Goal: Information Seeking & Learning: Learn about a topic

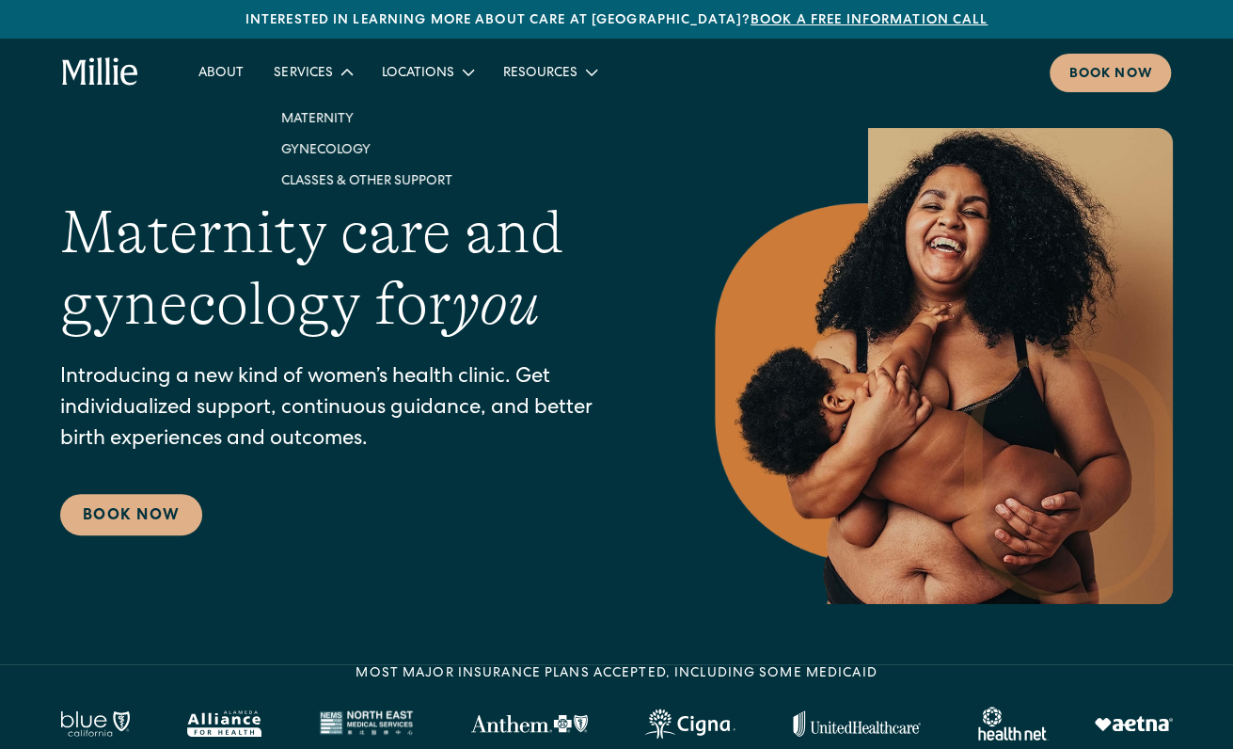
click at [315, 115] on link "Maternity" at bounding box center [366, 118] width 201 height 31
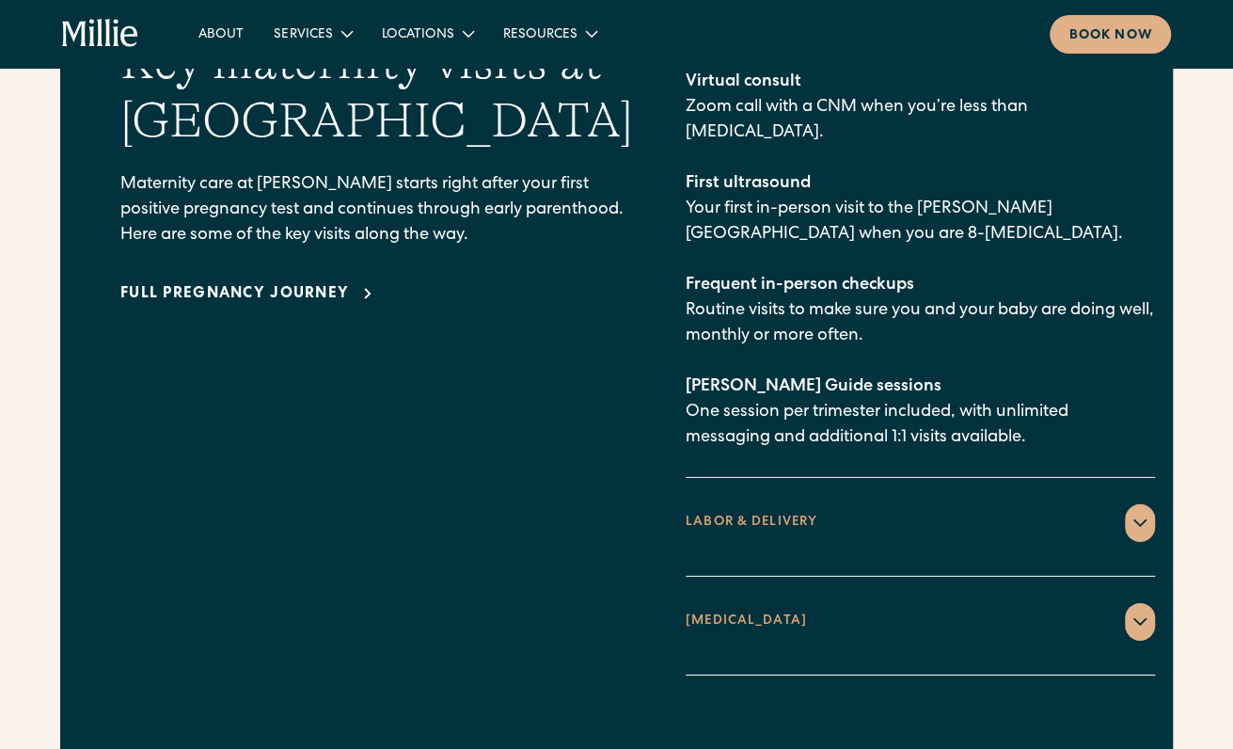
scroll to position [2725, 0]
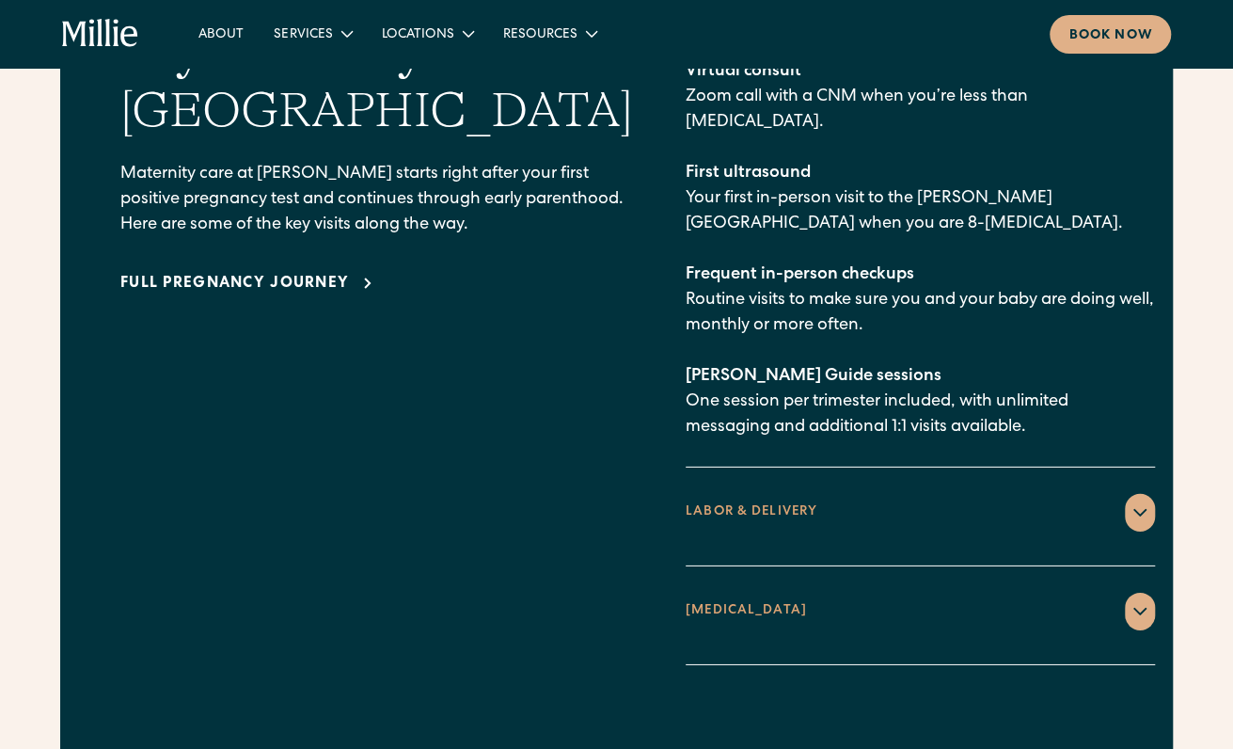
click at [1128, 501] on icon at bounding box center [1139, 512] width 23 height 23
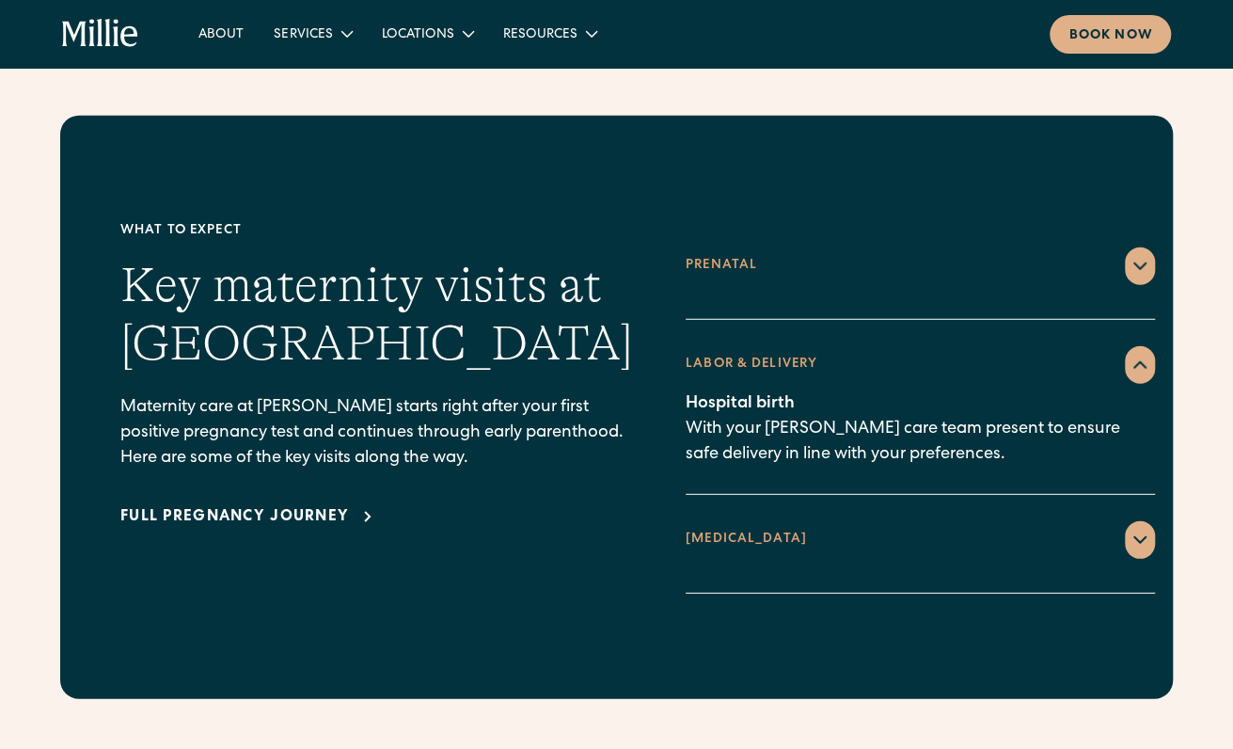
scroll to position [2488, 0]
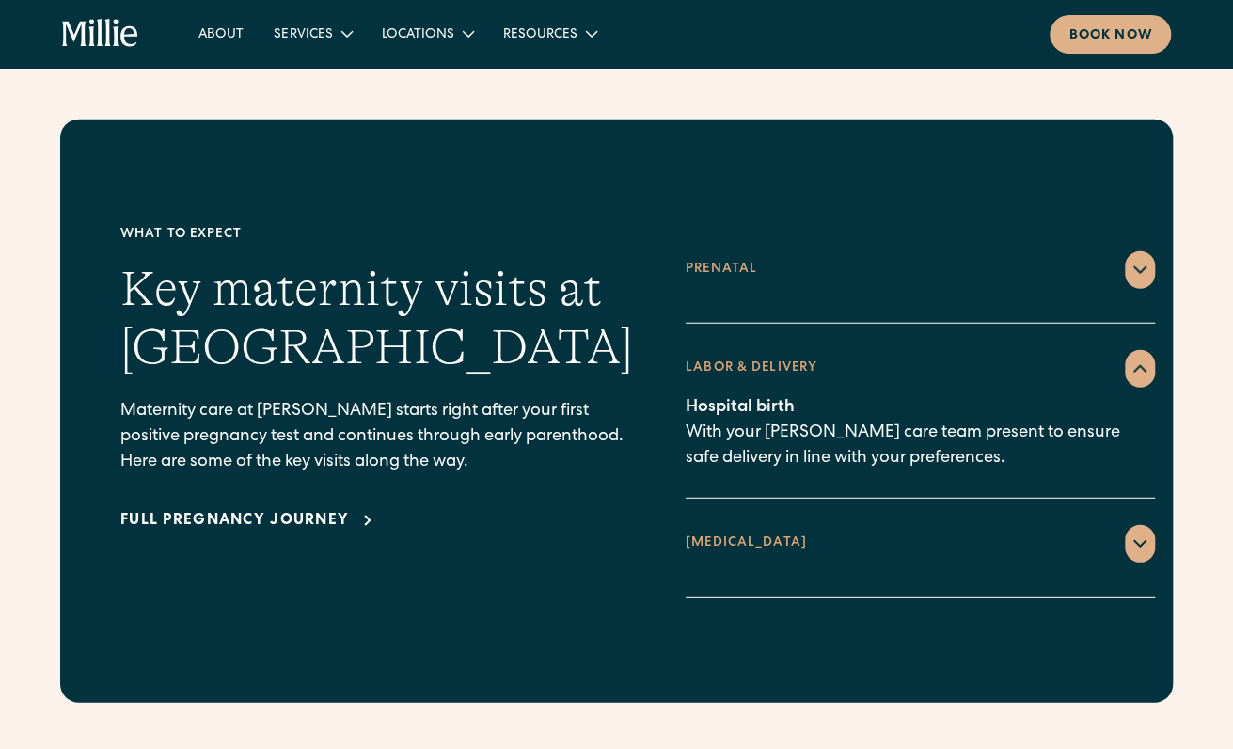
click at [1128, 259] on icon at bounding box center [1139, 270] width 23 height 23
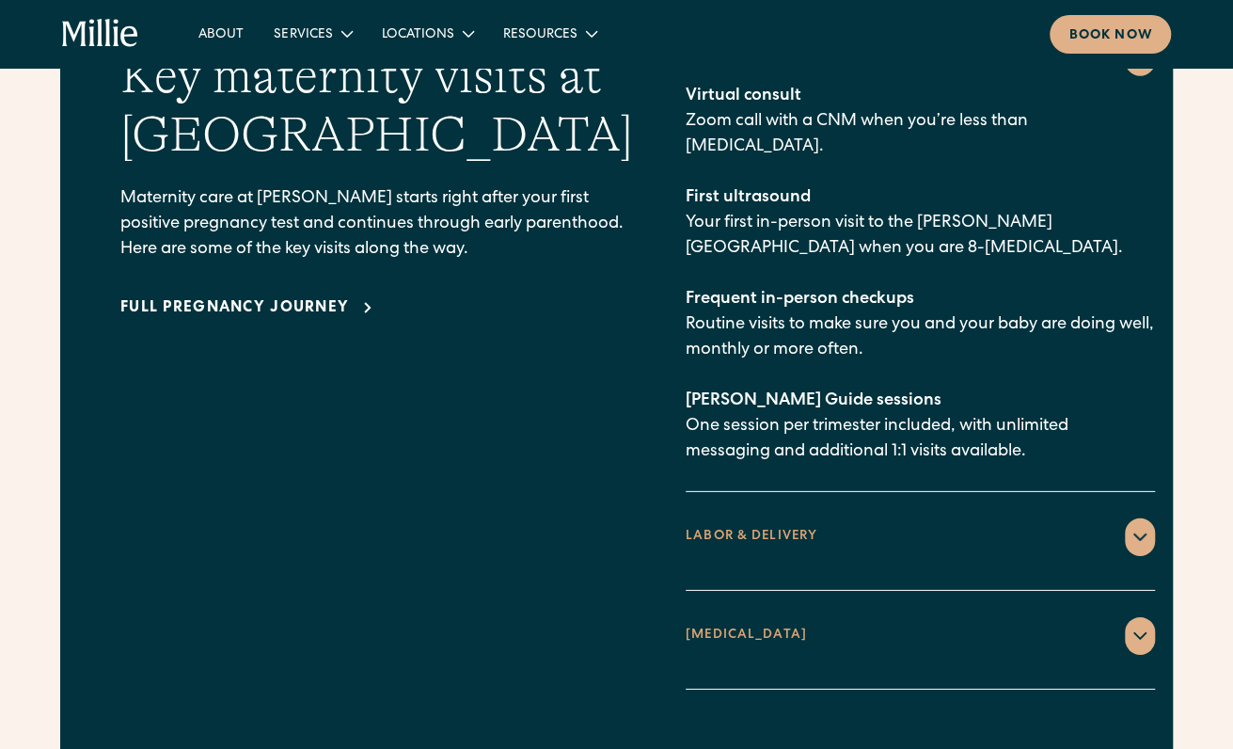
scroll to position [2706, 0]
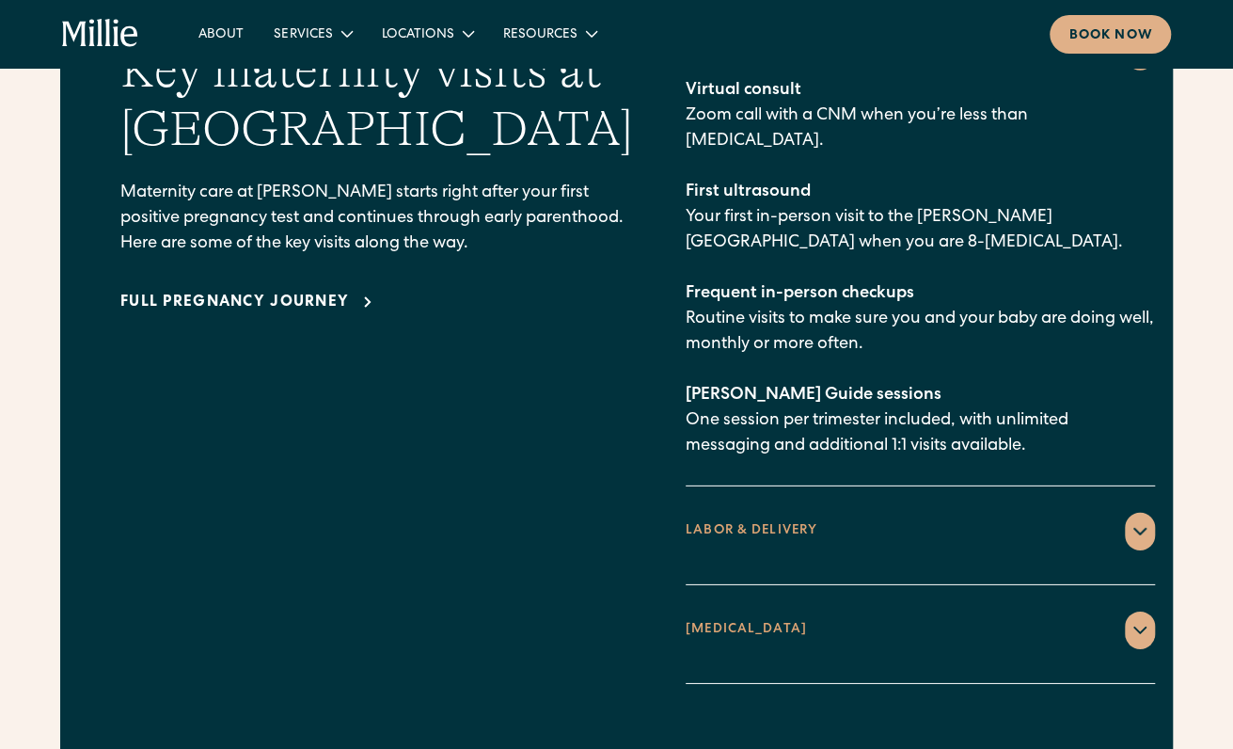
click at [1125, 513] on div at bounding box center [1140, 532] width 30 height 38
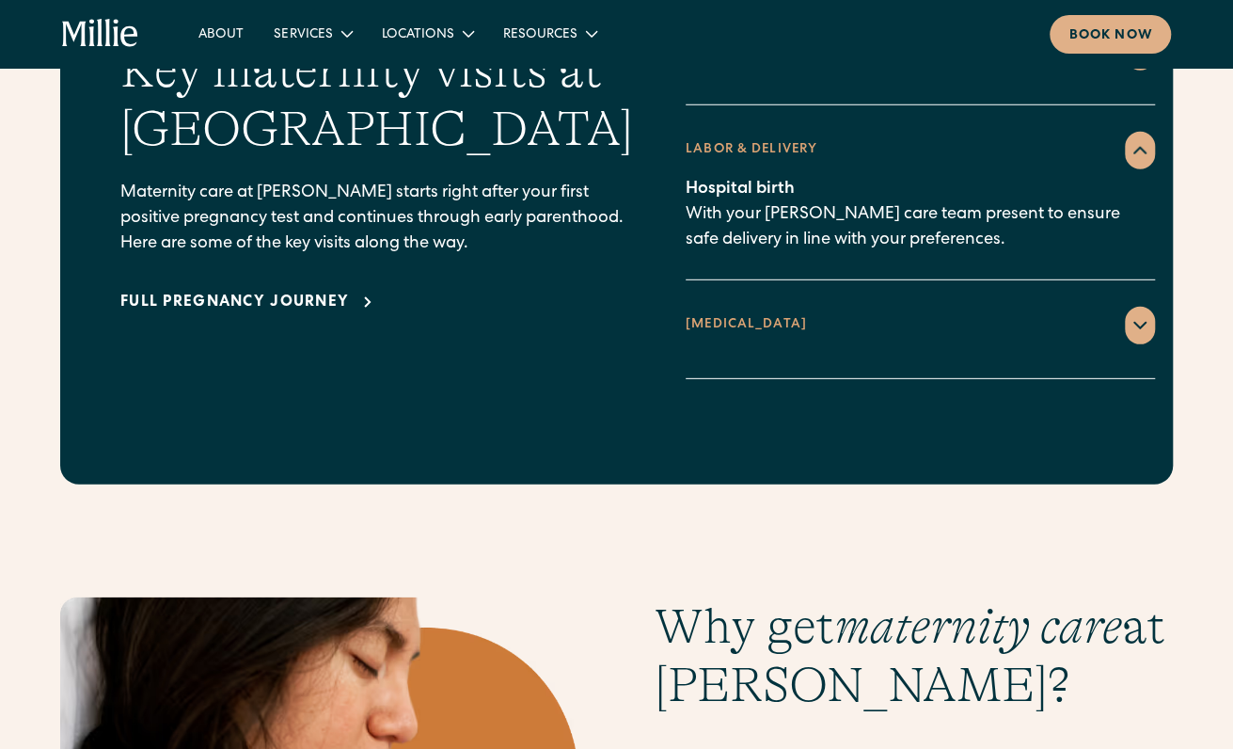
click at [1128, 314] on icon at bounding box center [1139, 325] width 23 height 23
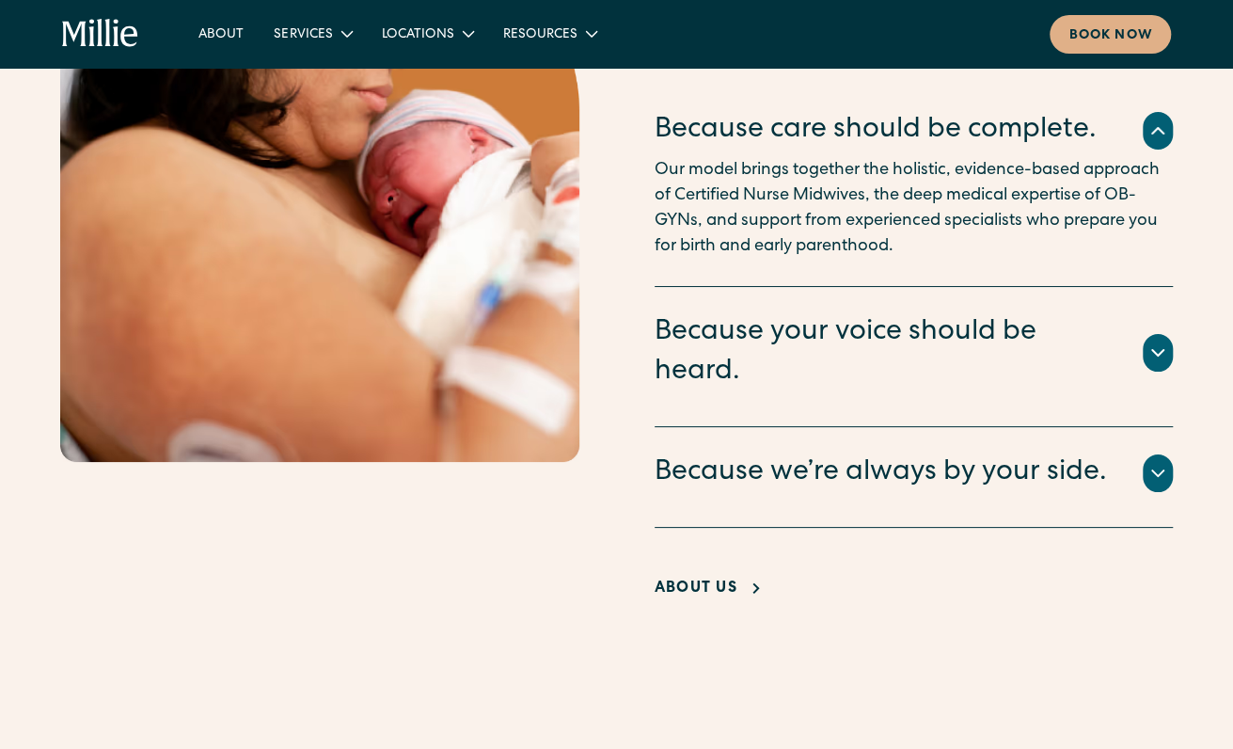
scroll to position [3585, 0]
click at [1161, 346] on icon at bounding box center [1157, 351] width 23 height 23
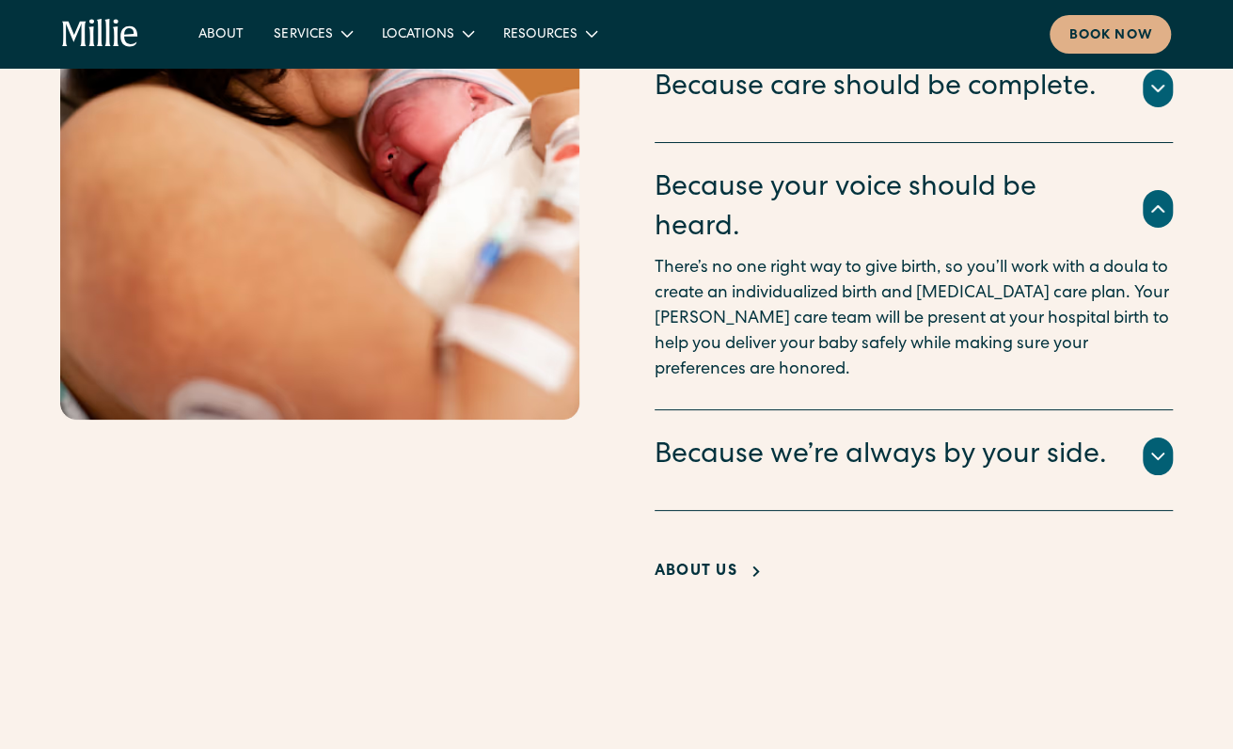
scroll to position [3627, 0]
click at [1144, 443] on div at bounding box center [1158, 455] width 30 height 38
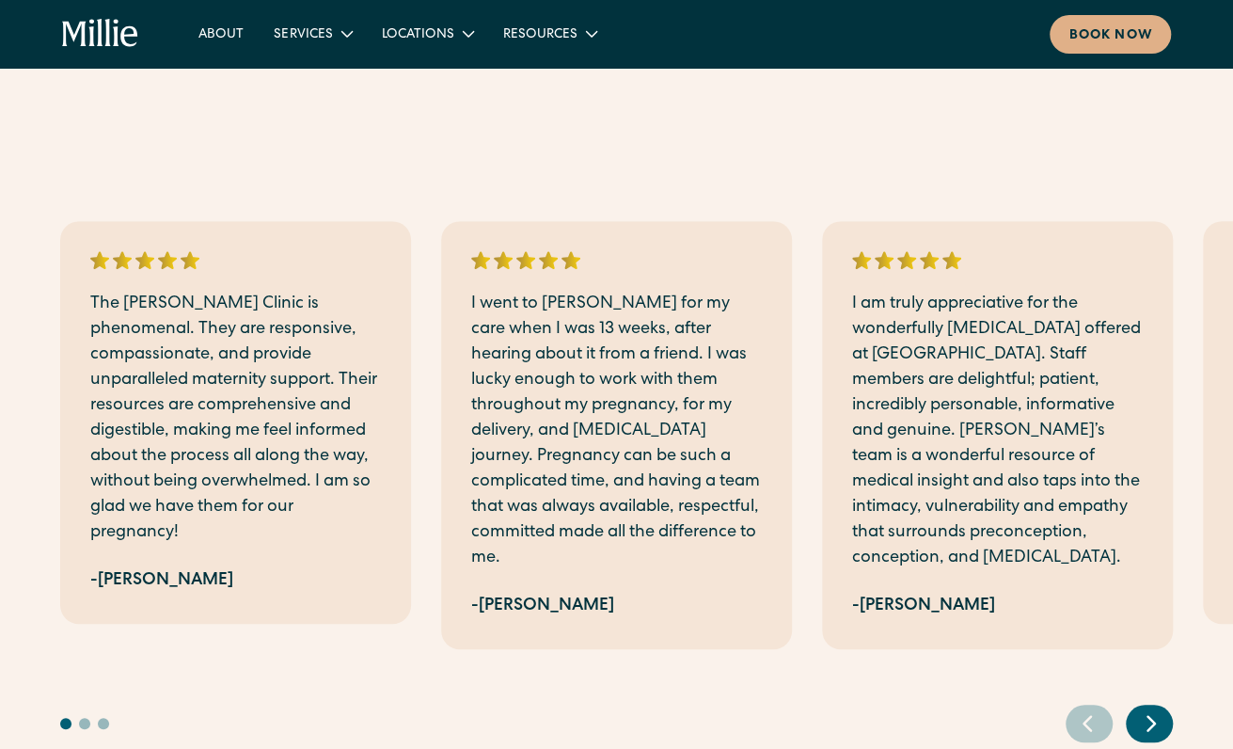
scroll to position [4173, 0]
click at [1151, 707] on icon "Next slide" at bounding box center [1151, 721] width 28 height 29
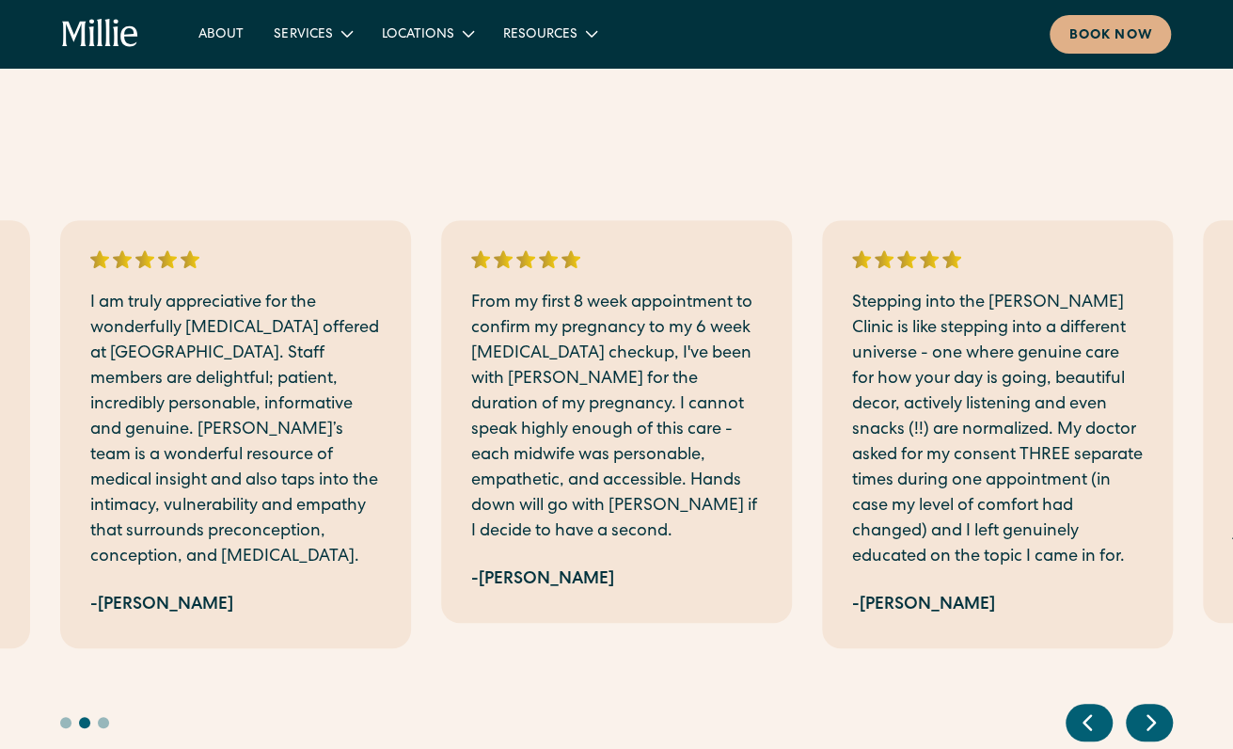
click at [1151, 707] on icon "Next slide" at bounding box center [1151, 721] width 28 height 29
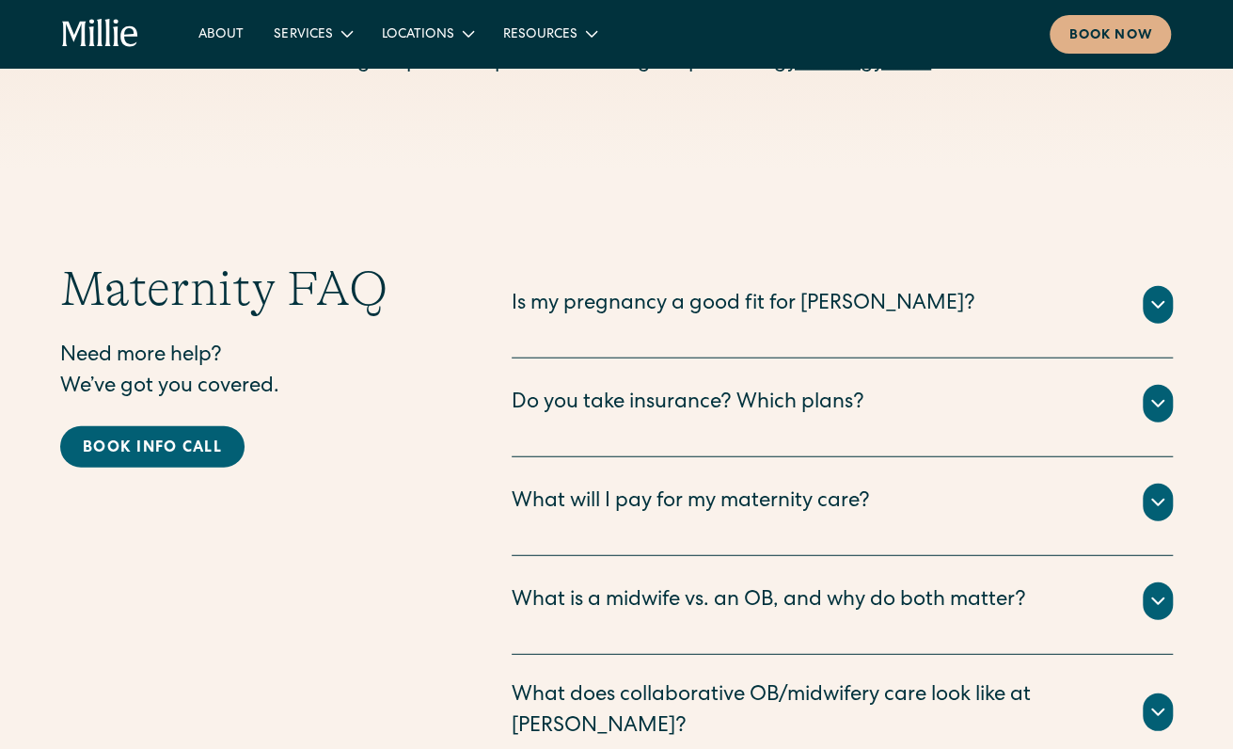
scroll to position [6012, 0]
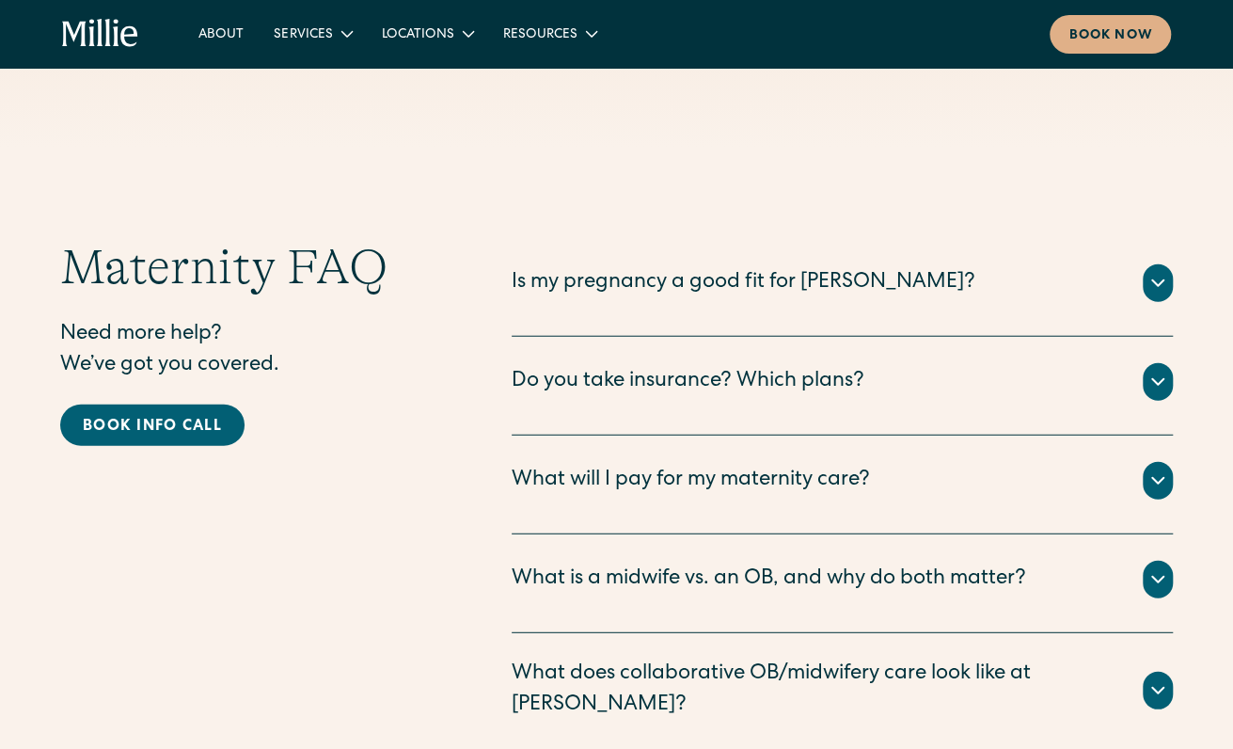
click at [1121, 264] on div "Is my pregnancy a good fit for [PERSON_NAME]?" at bounding box center [842, 283] width 661 height 38
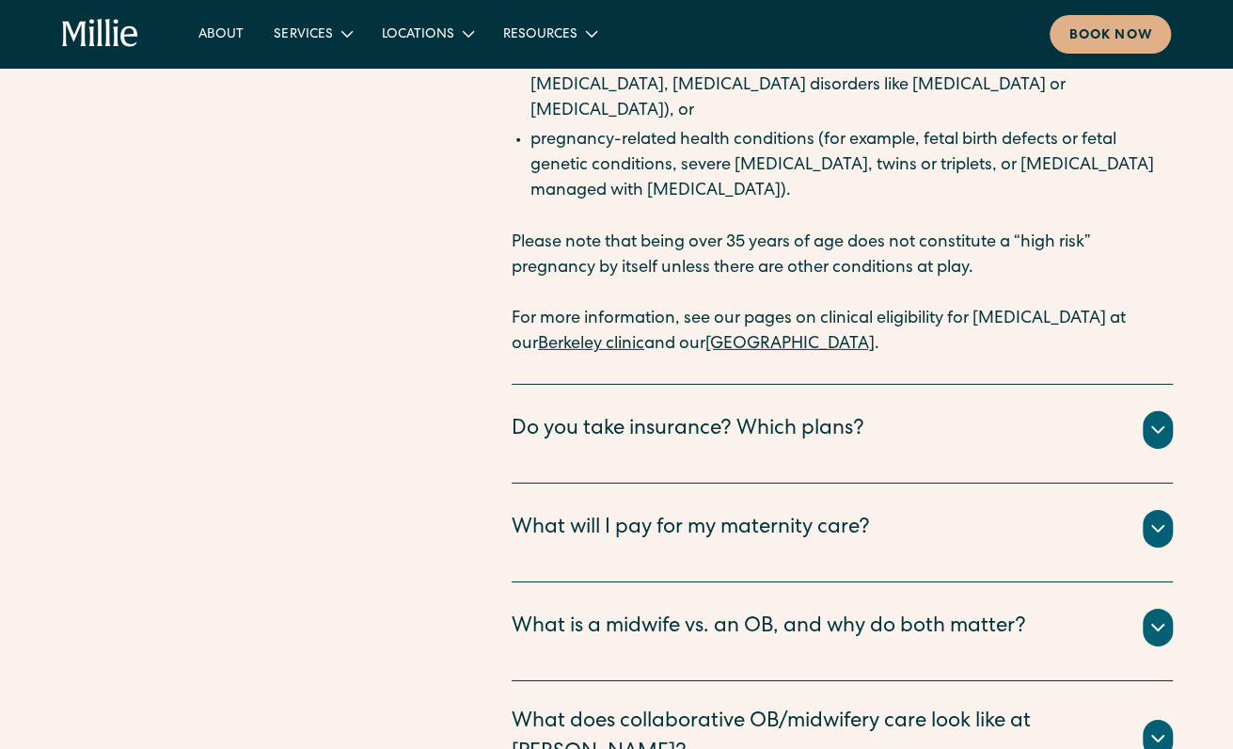
scroll to position [6536, 0]
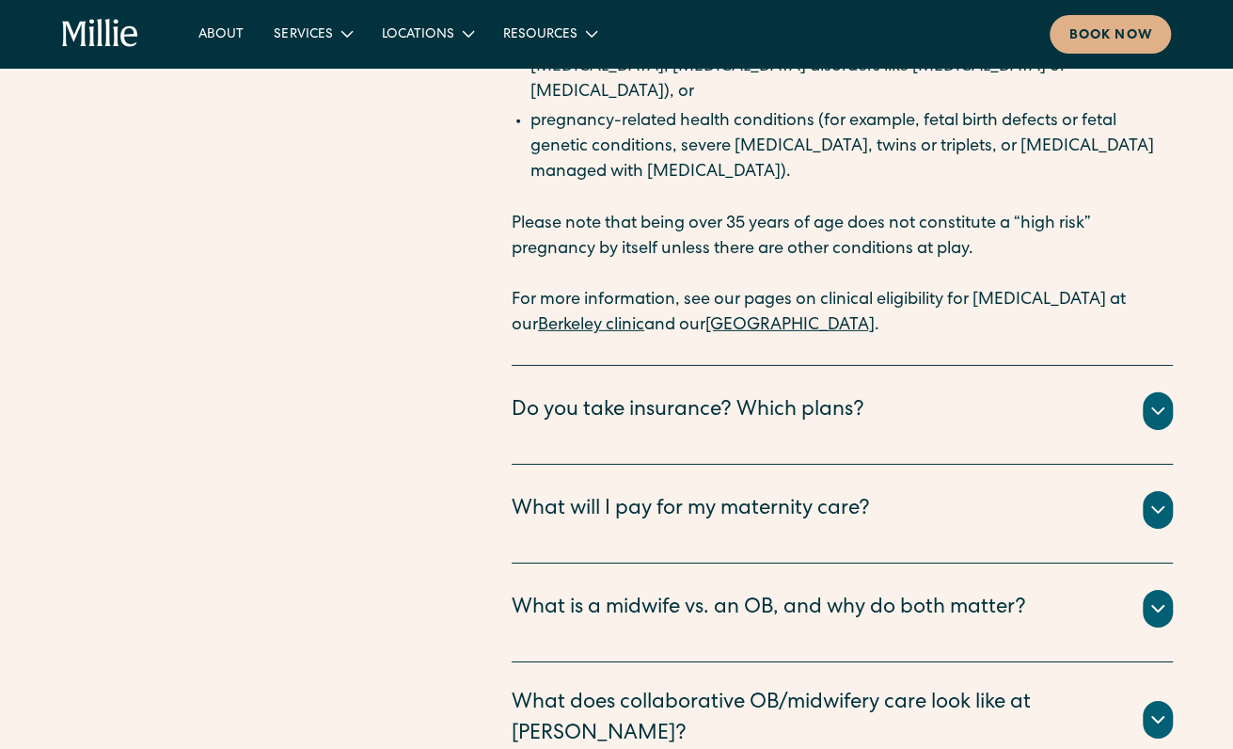
click at [967, 392] on div "Do you take insurance? Which plans?" at bounding box center [842, 411] width 661 height 38
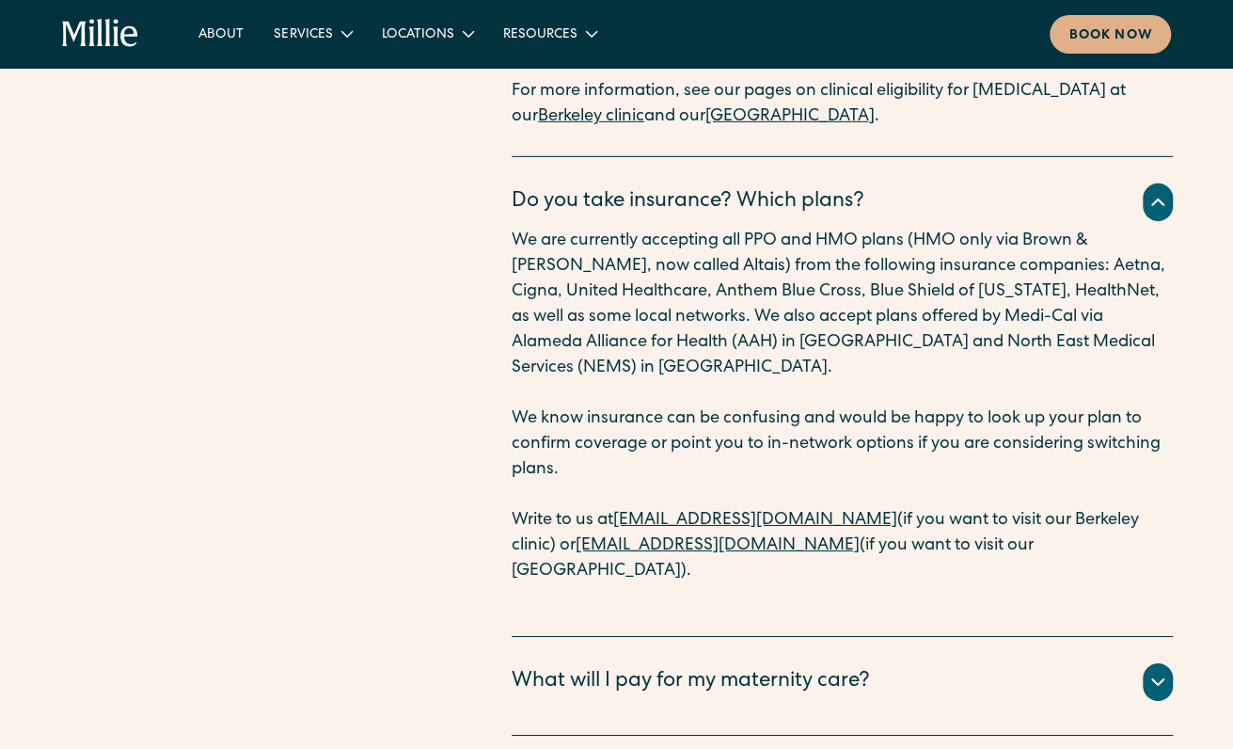
scroll to position [6749, 0]
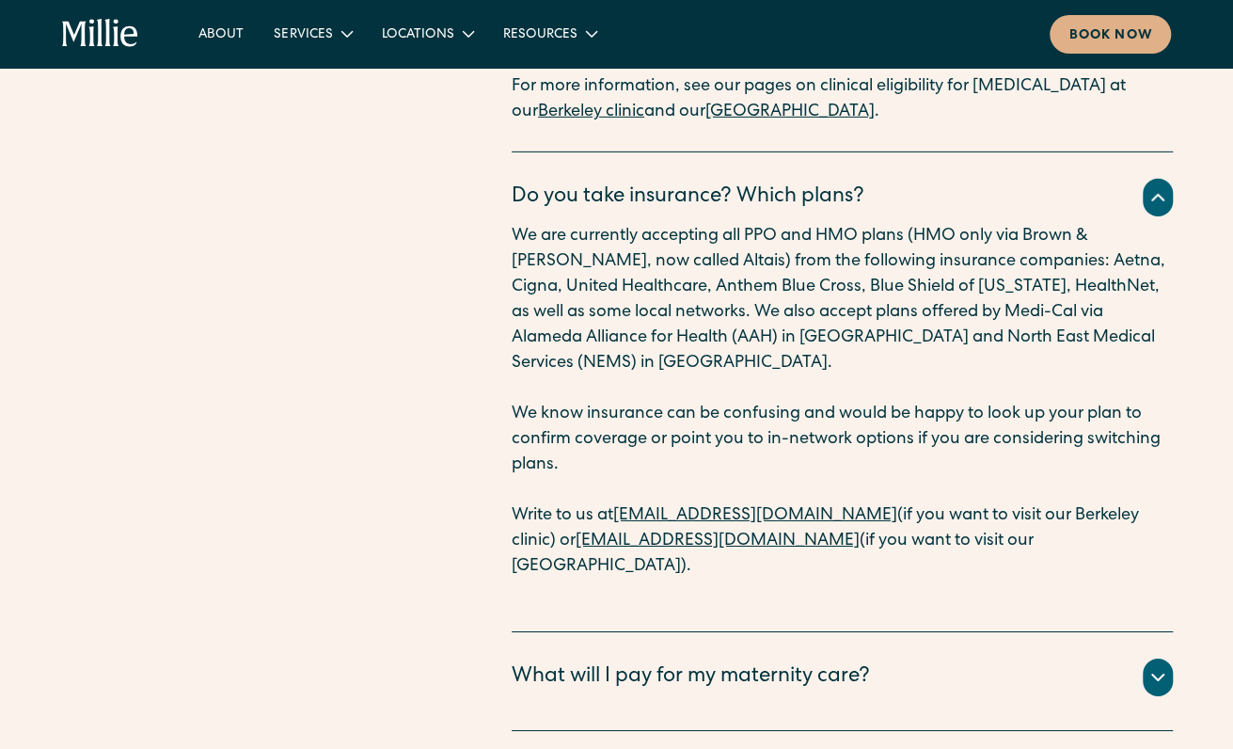
click at [910, 658] on div "What will I pay for my maternity care?" at bounding box center [842, 677] width 661 height 38
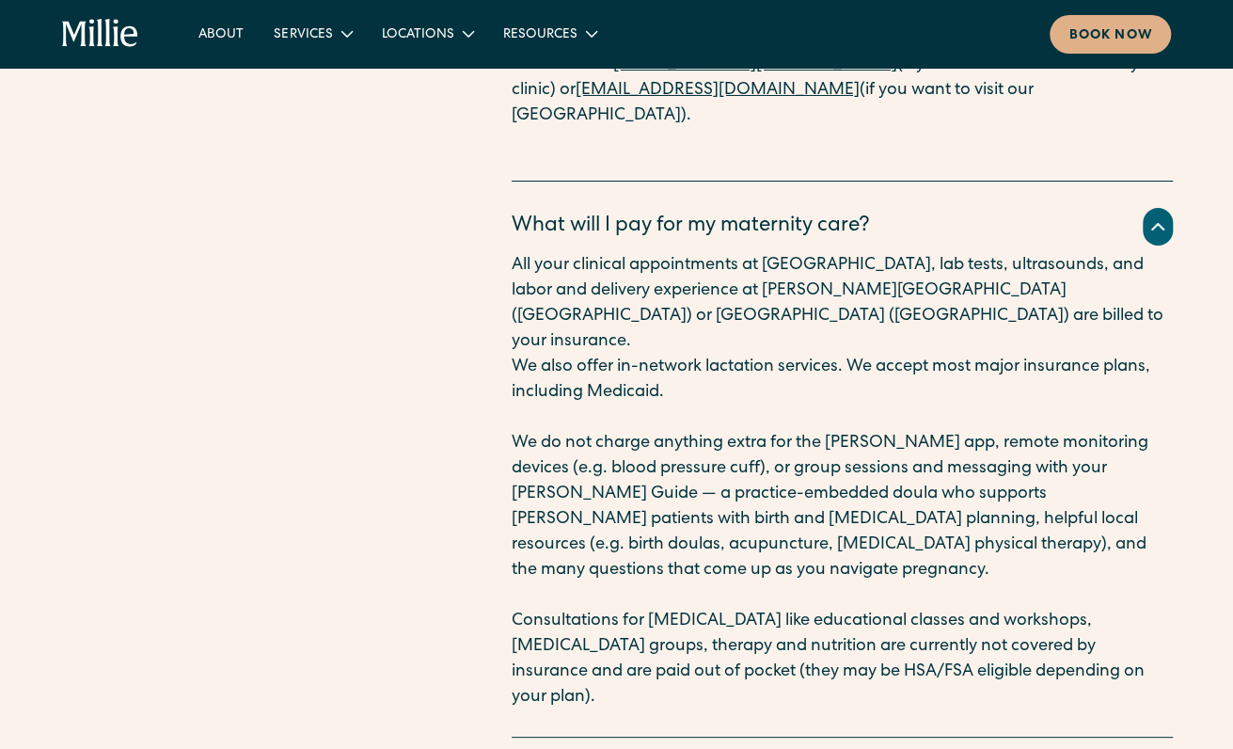
scroll to position [7210, 0]
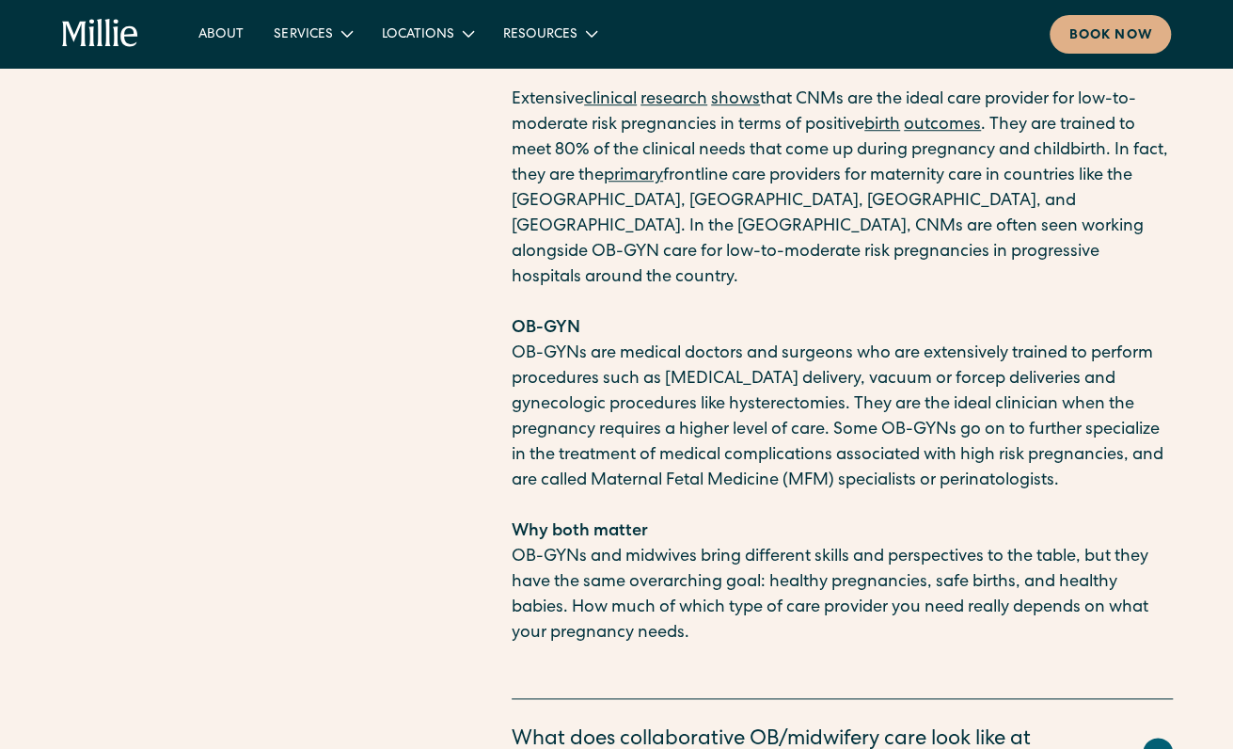
scroll to position [8099, 0]
click at [930, 724] on div "What does collaborative OB/midwifery care look like at [PERSON_NAME]?" at bounding box center [816, 755] width 608 height 62
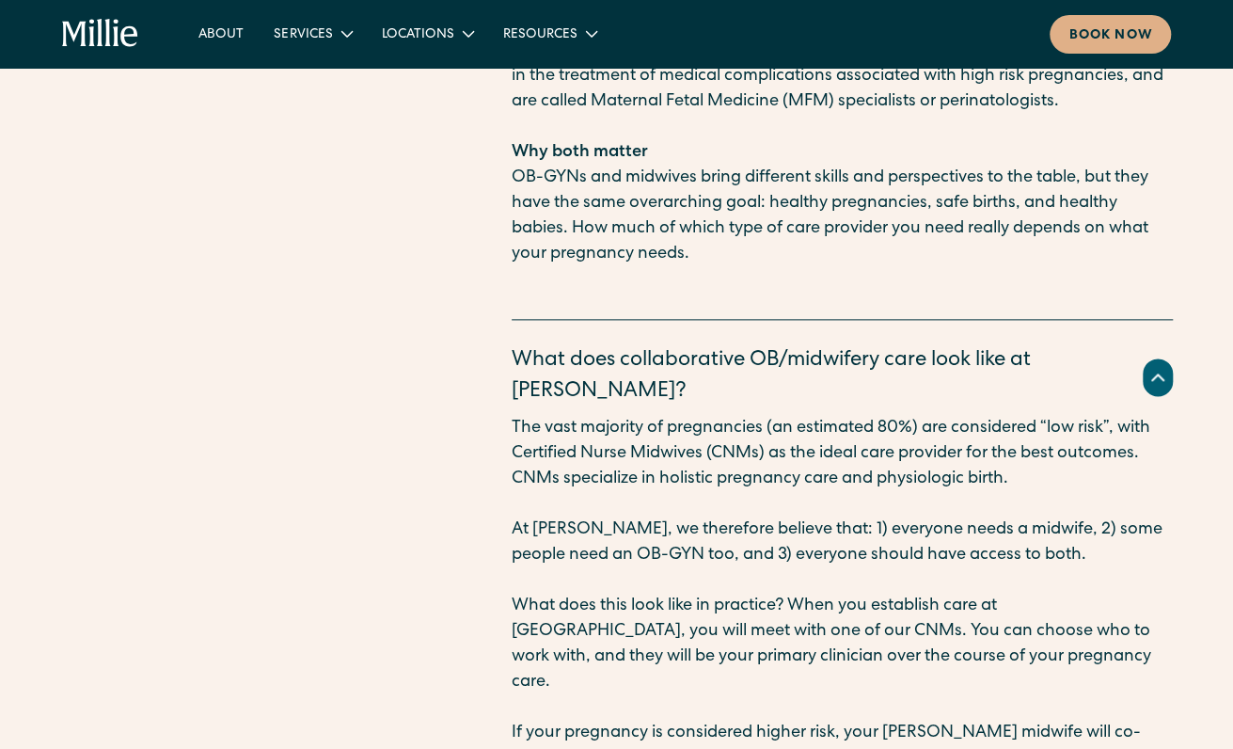
scroll to position [8484, 0]
